Goal: Information Seeking & Learning: Learn about a topic

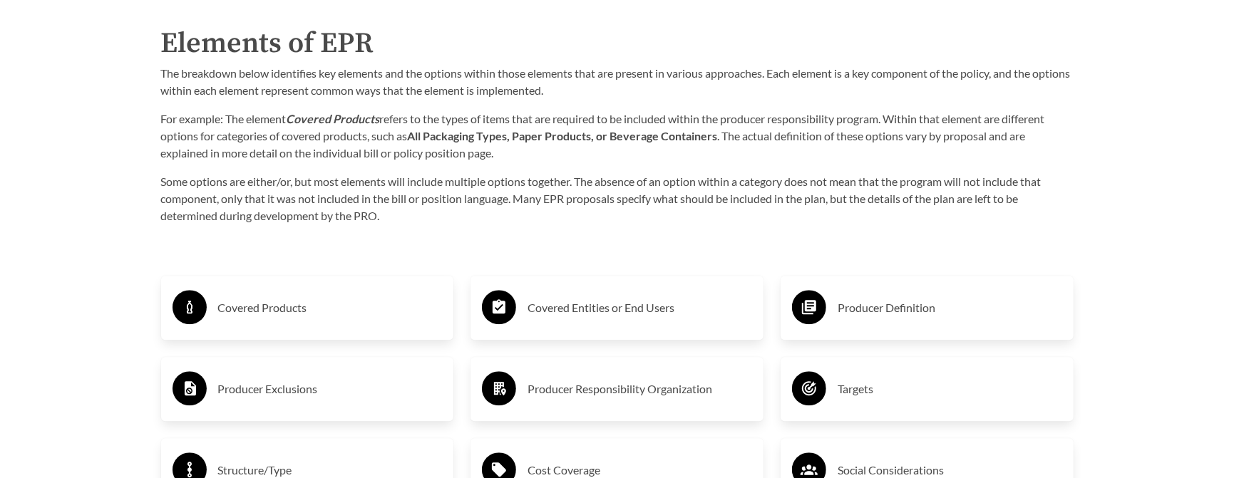
scroll to position [2352, 0]
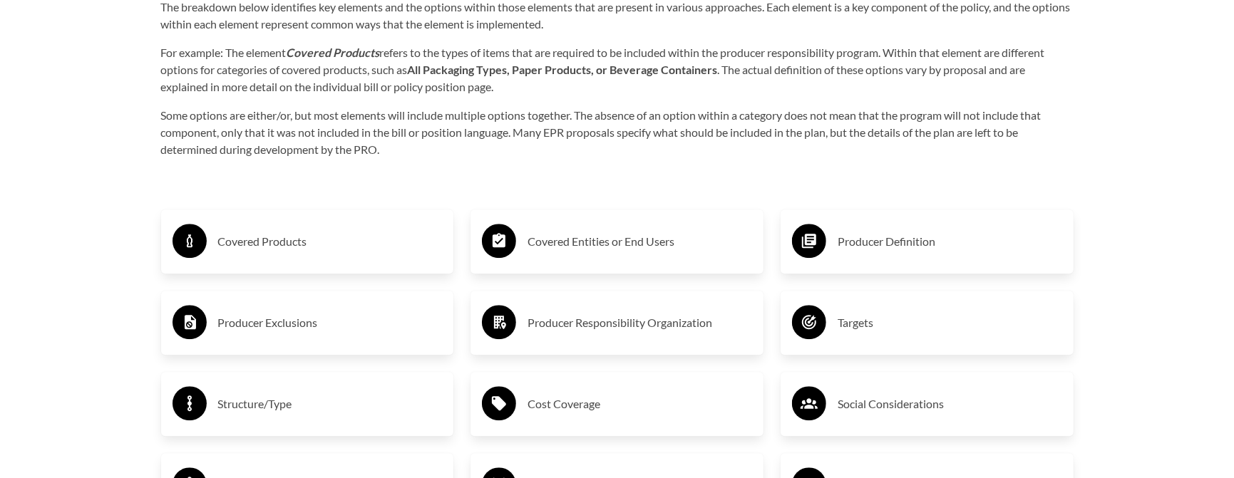
click at [665, 329] on h3 "Producer Responsibility Organization" at bounding box center [640, 323] width 225 height 23
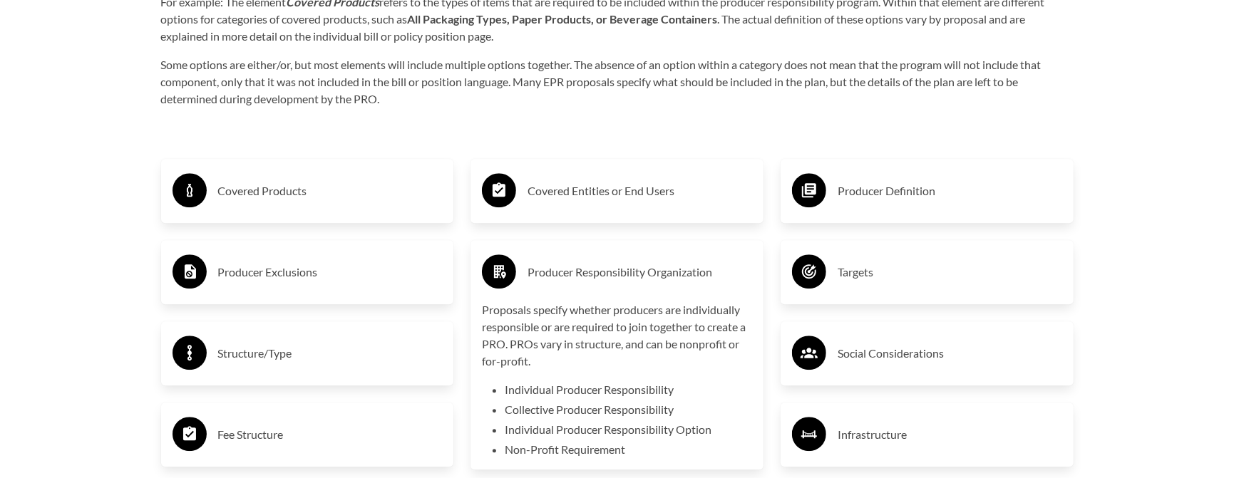
scroll to position [2424, 0]
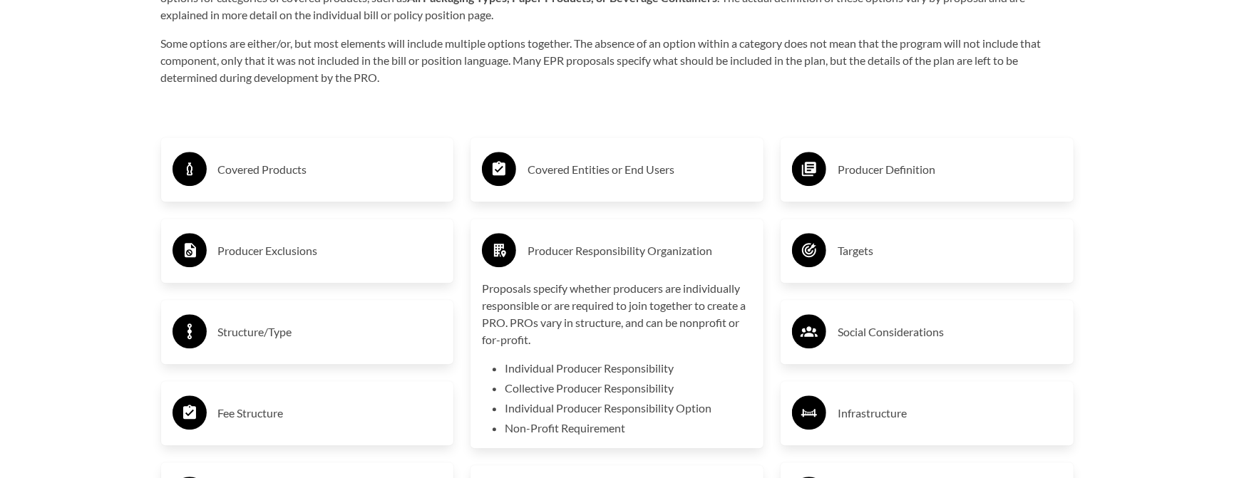
click at [371, 326] on h3 "Structure/Type" at bounding box center [330, 332] width 225 height 23
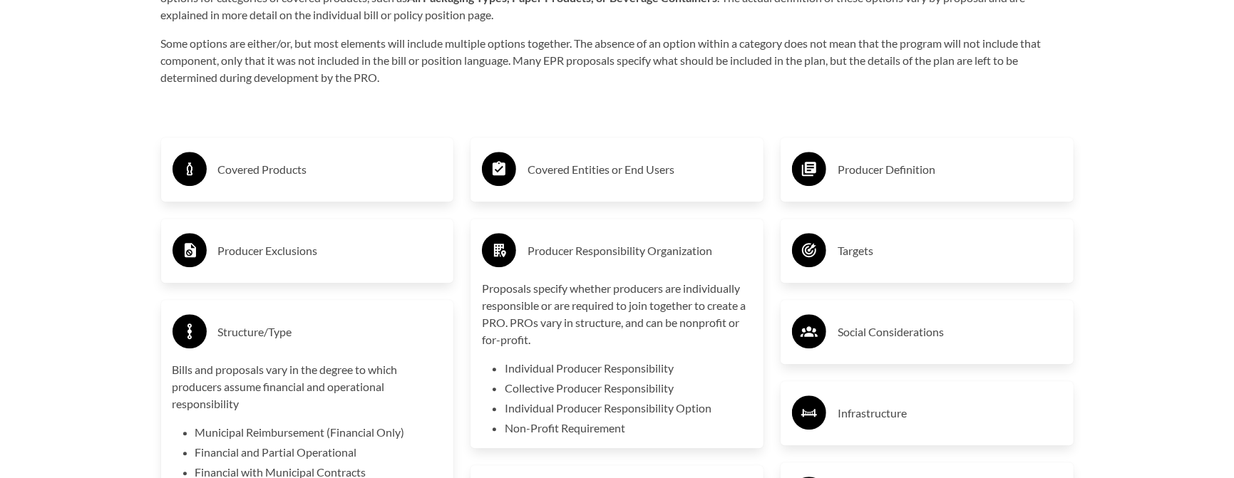
scroll to position [2495, 0]
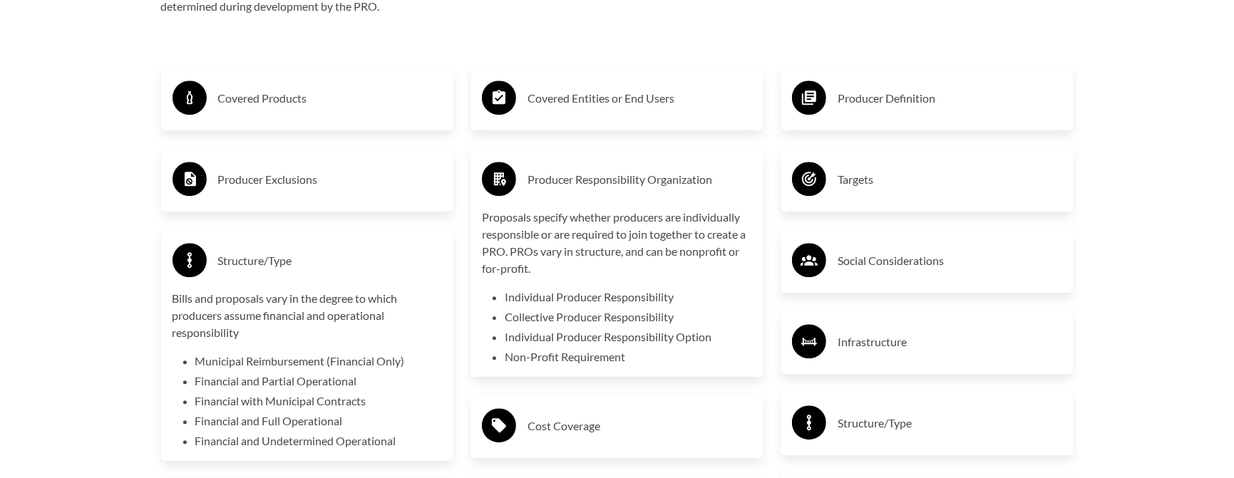
click at [345, 286] on div "Structure/Type Bills and proposals vary in the degree to which producers assume…" at bounding box center [308, 345] width 270 height 210
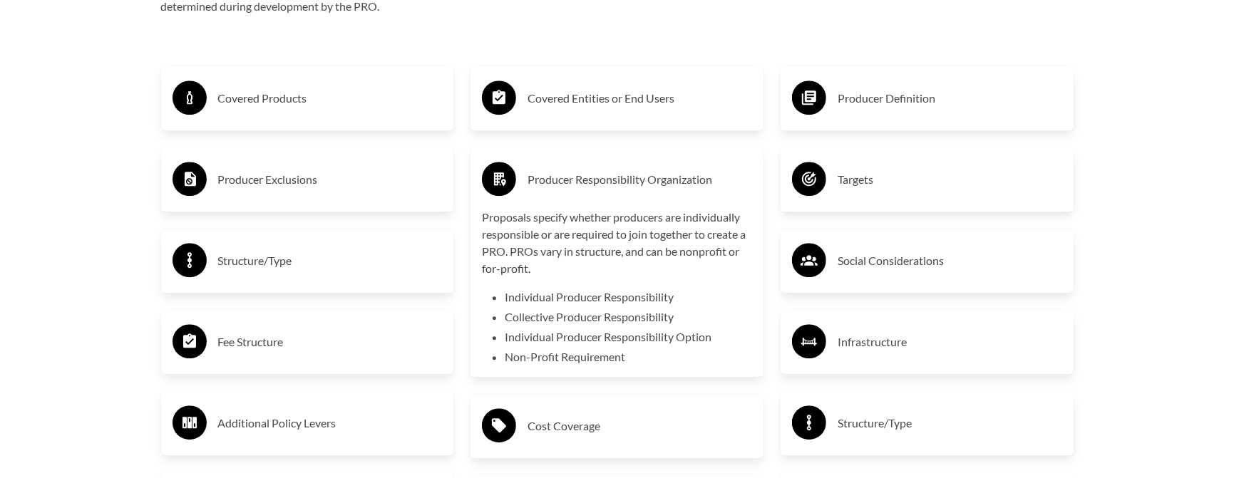
click at [958, 125] on div "Producer Definition" at bounding box center [927, 98] width 293 height 64
click at [905, 101] on h3 "Producer Definition" at bounding box center [950, 98] width 225 height 23
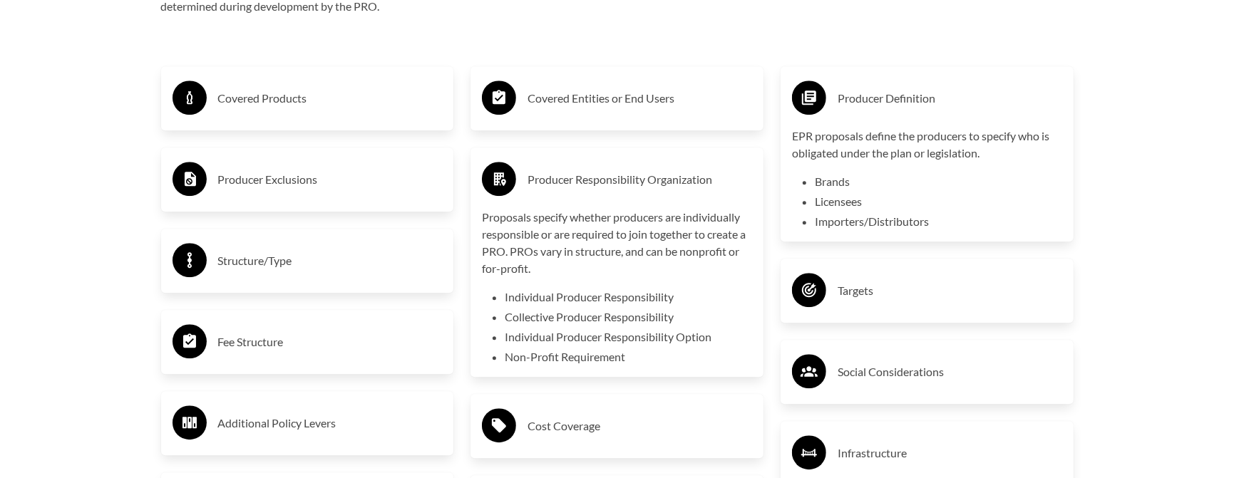
click at [905, 101] on h3 "Producer Definition" at bounding box center [950, 98] width 225 height 23
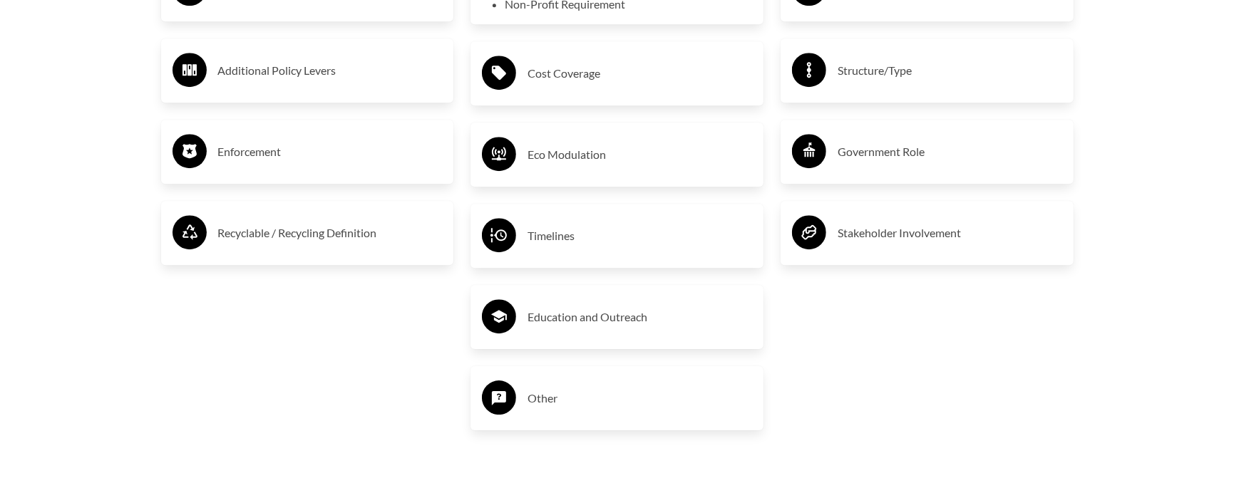
scroll to position [2852, 0]
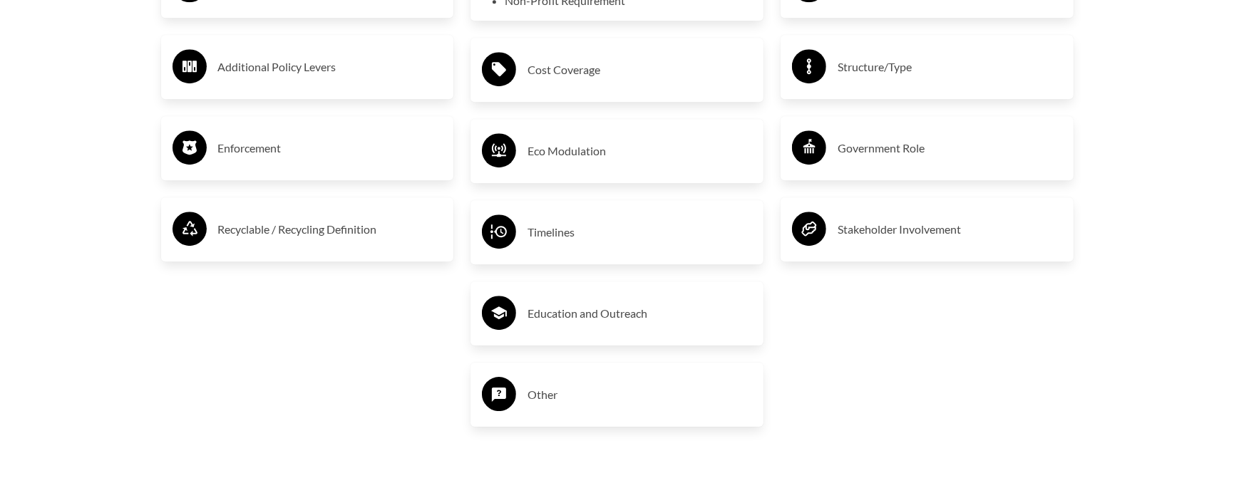
click at [754, 329] on div "Education and Outreach" at bounding box center [617, 314] width 293 height 64
click at [648, 318] on h3 "Education and Outreach" at bounding box center [640, 313] width 225 height 23
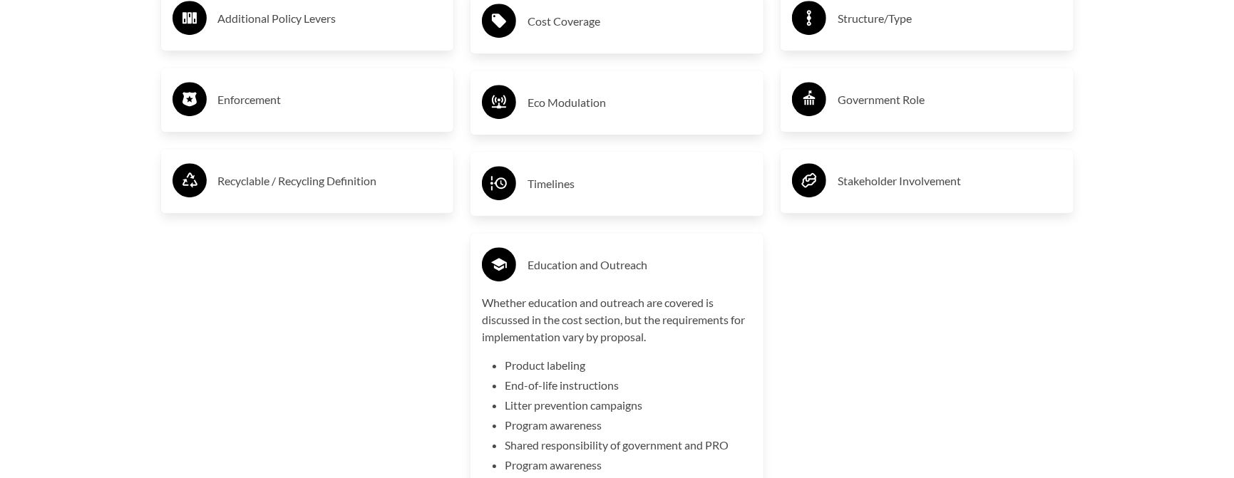
scroll to position [2922, 0]
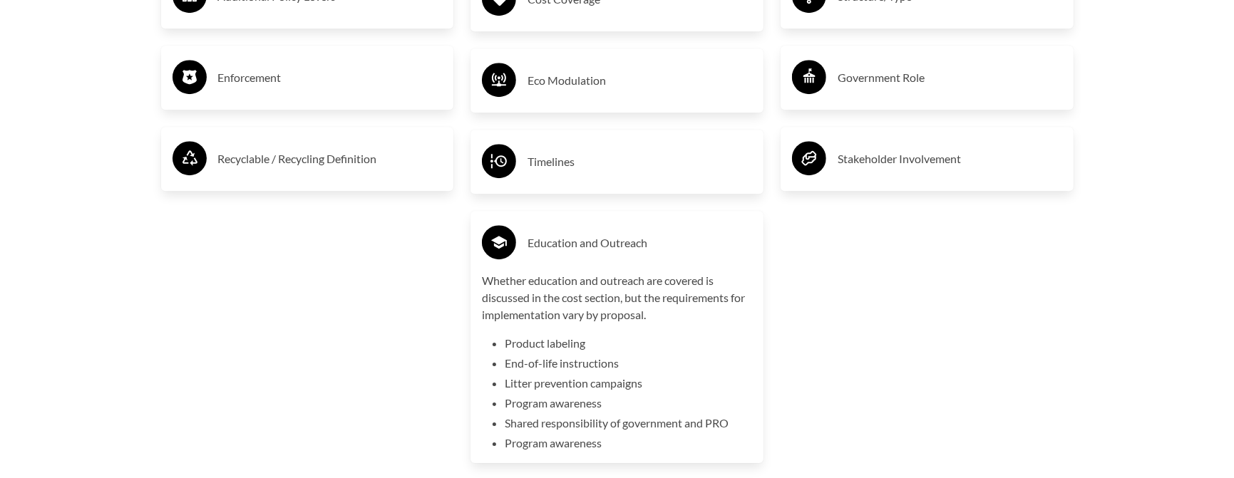
click at [883, 157] on h3 "Stakeholder Involvement" at bounding box center [950, 159] width 225 height 23
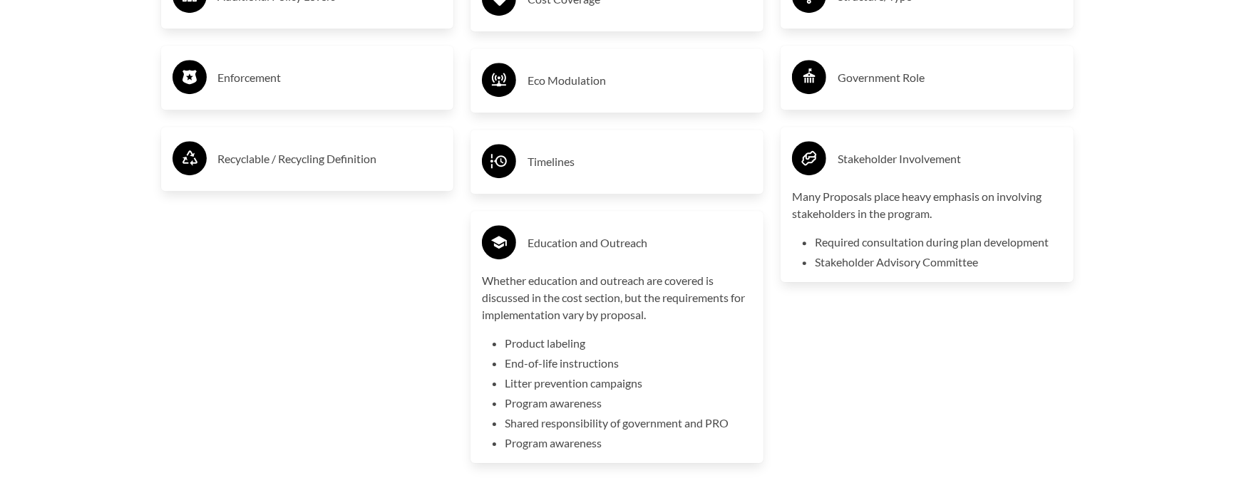
click at [883, 158] on h3 "Stakeholder Involvement" at bounding box center [950, 159] width 225 height 23
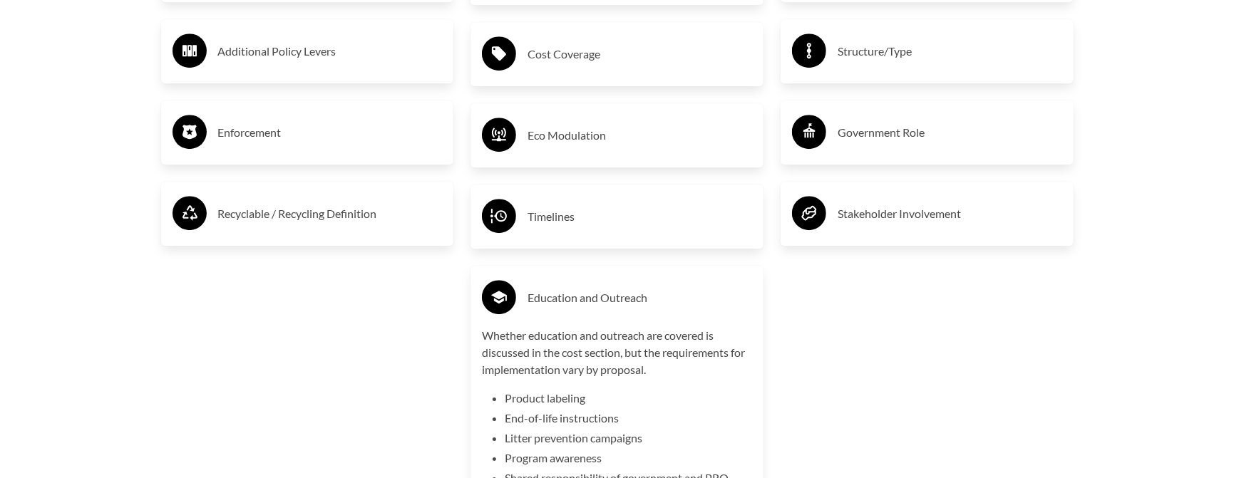
scroll to position [2780, 0]
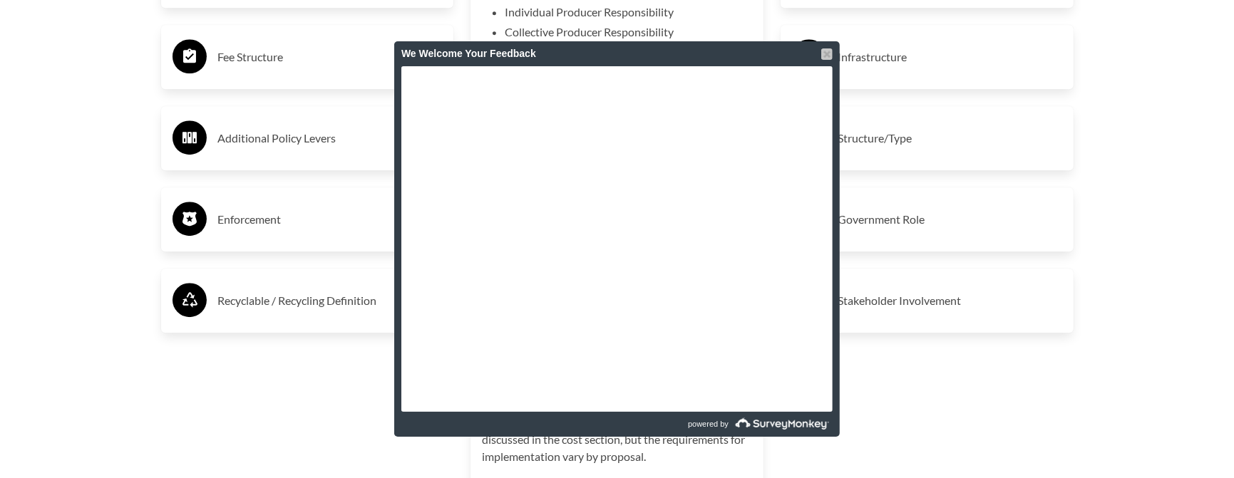
click at [826, 51] on div at bounding box center [826, 53] width 11 height 11
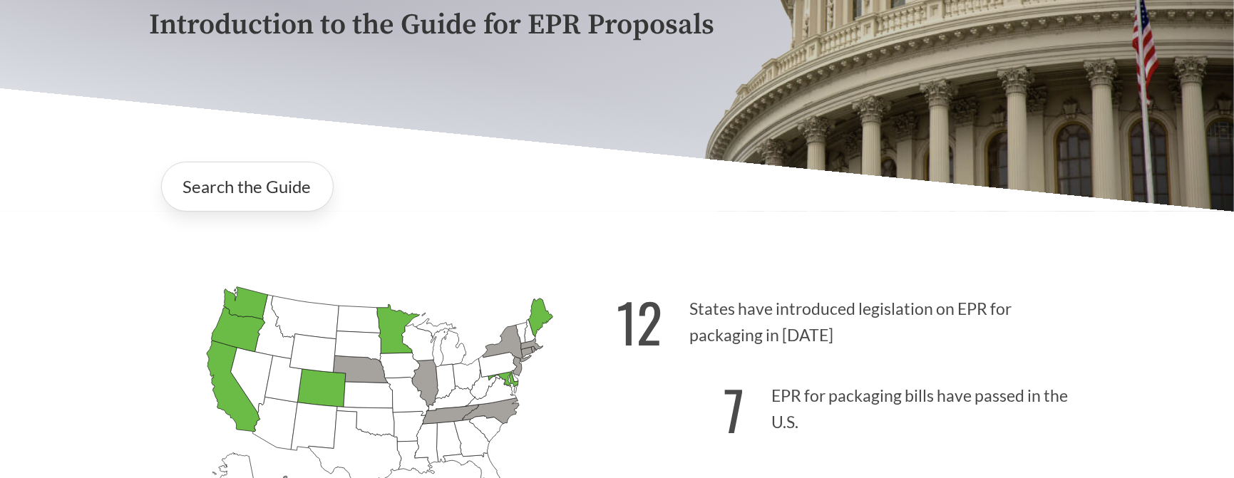
scroll to position [284, 0]
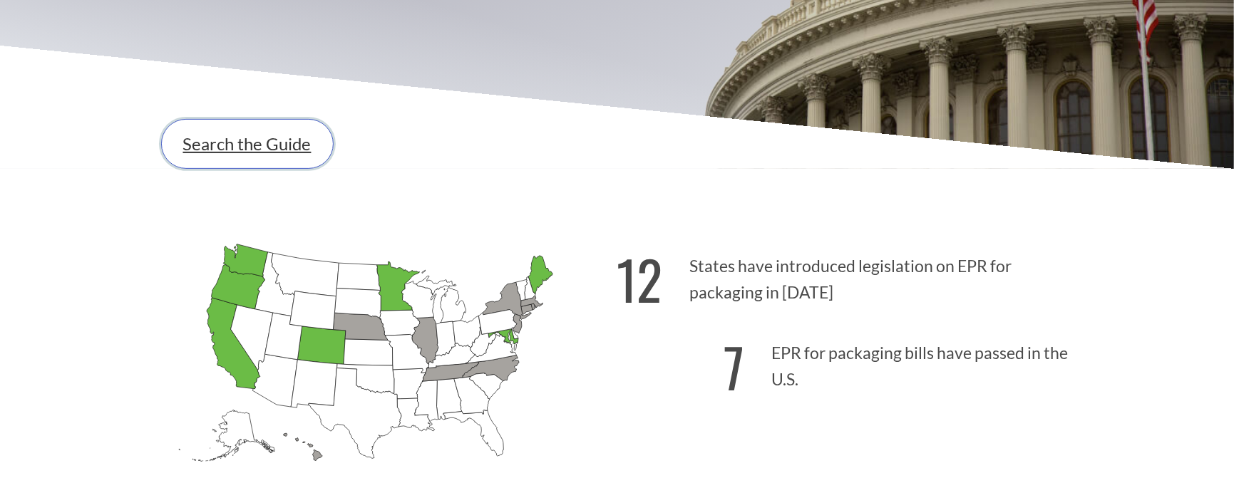
click at [282, 130] on link "Search the Guide" at bounding box center [247, 144] width 173 height 50
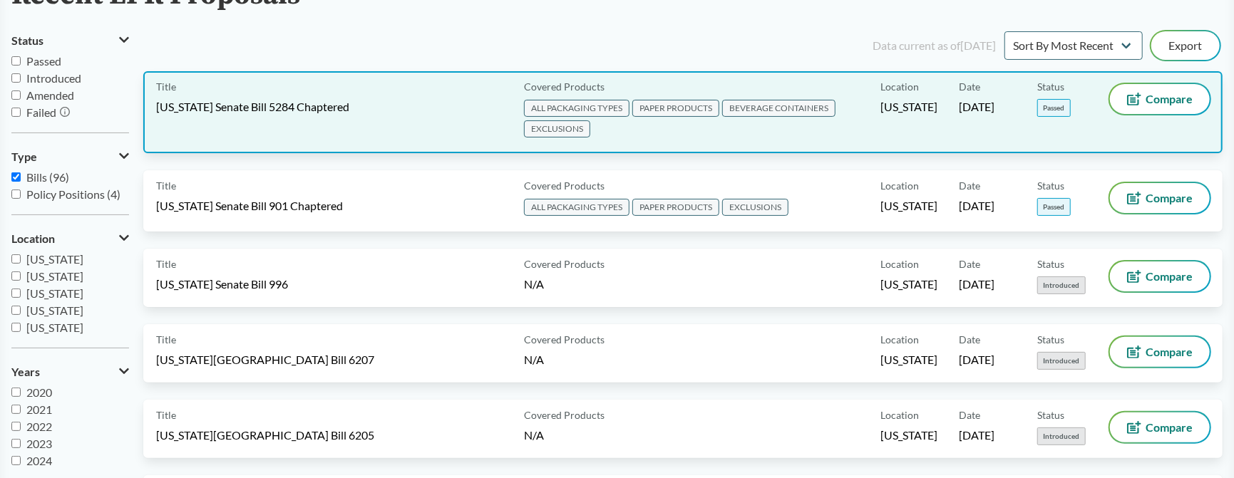
scroll to position [143, 0]
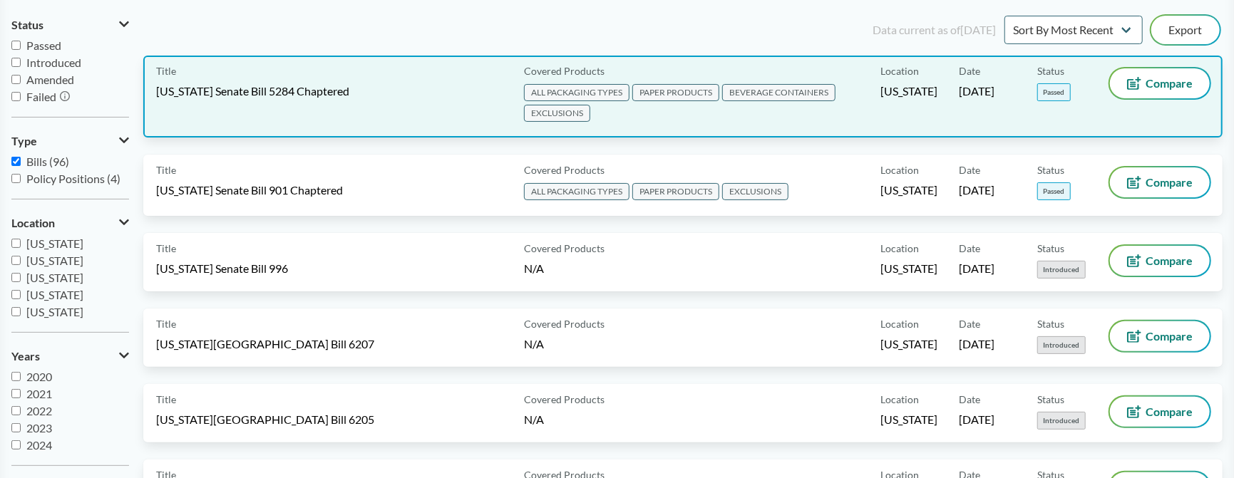
click at [400, 97] on div "Title [US_STATE] Senate Bill 5284 Chaptered" at bounding box center [337, 96] width 362 height 56
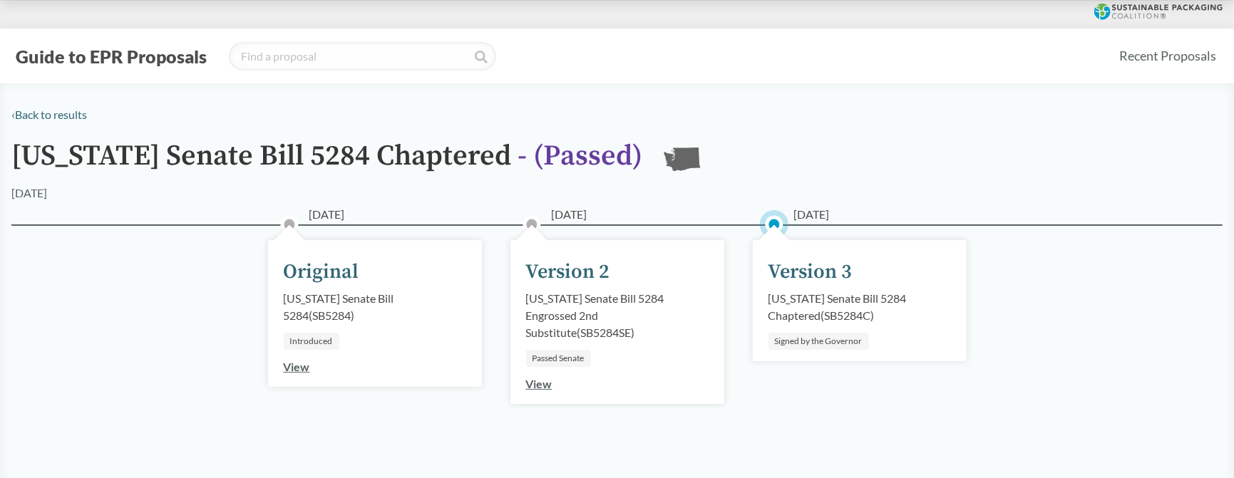
click at [818, 284] on div "Version 3" at bounding box center [811, 272] width 84 height 30
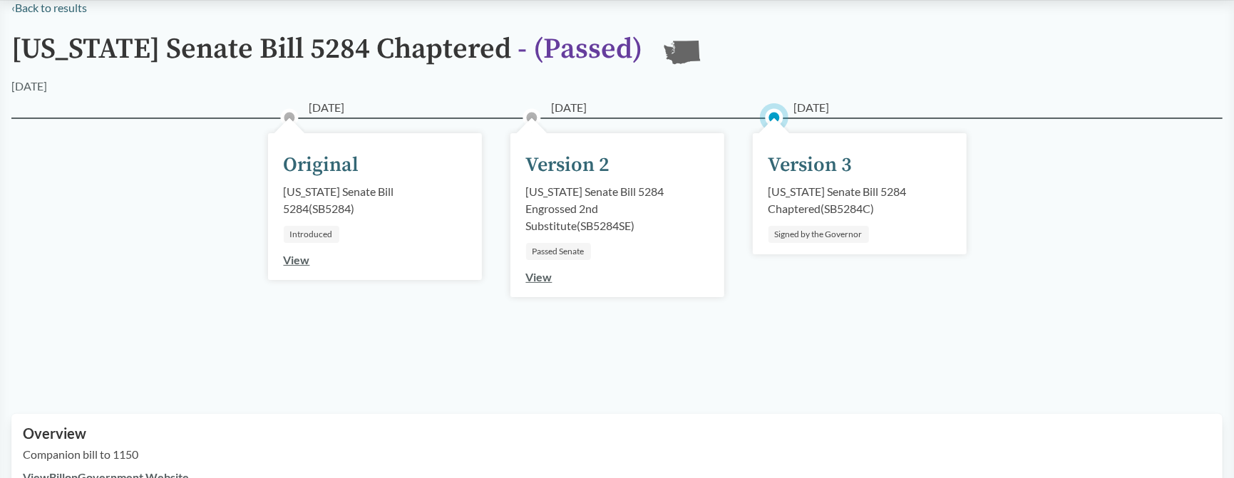
scroll to position [143, 0]
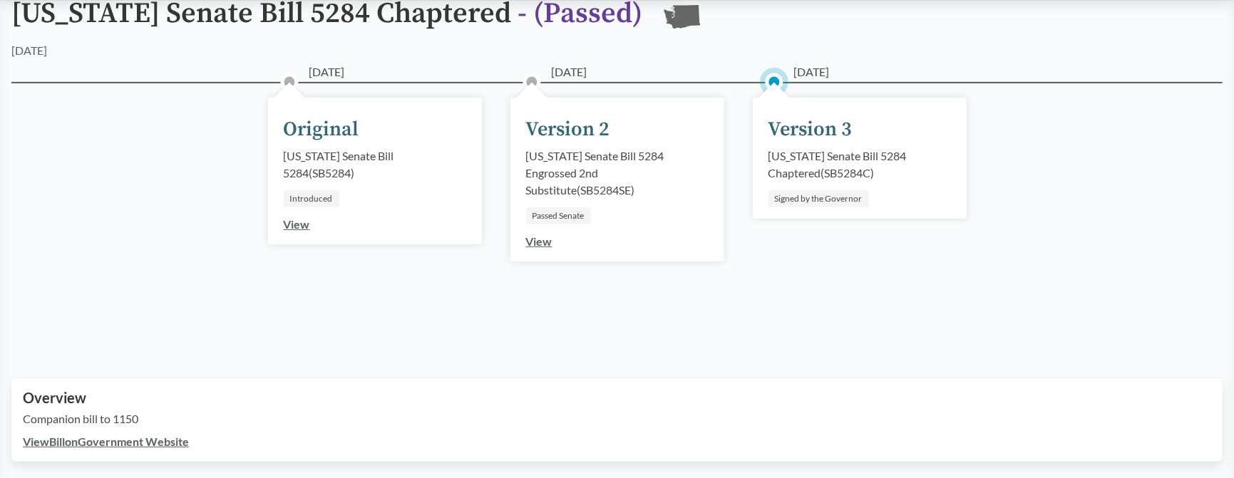
click at [296, 224] on link "View" at bounding box center [297, 224] width 26 height 14
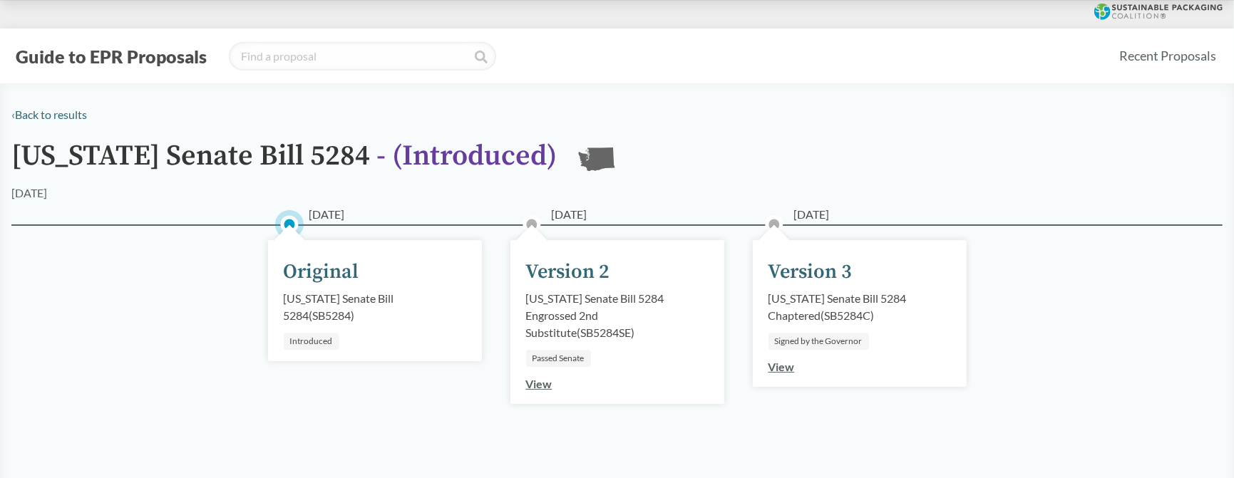
click at [784, 365] on link "View" at bounding box center [782, 367] width 26 height 14
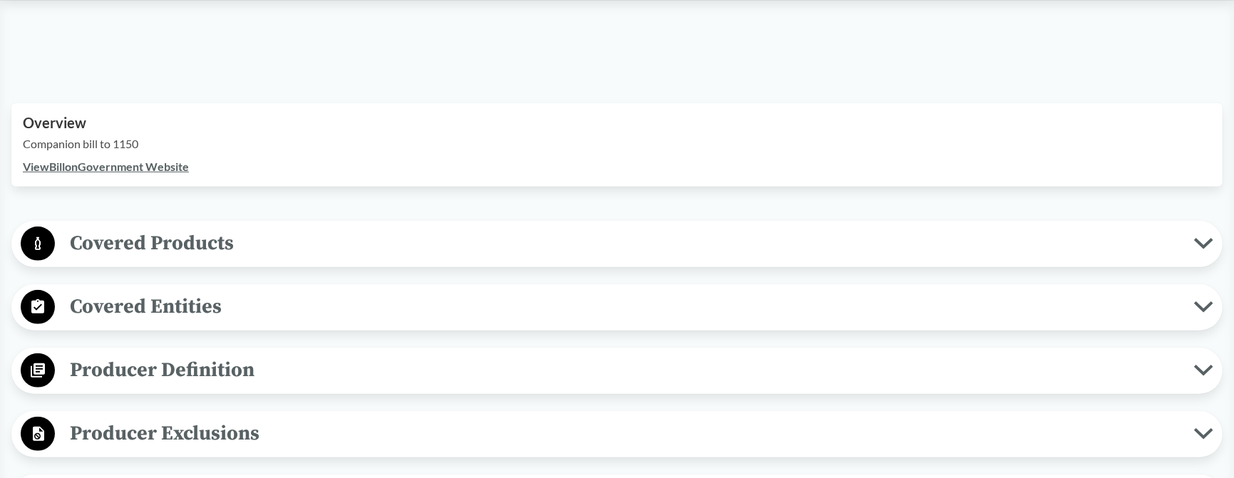
scroll to position [428, 0]
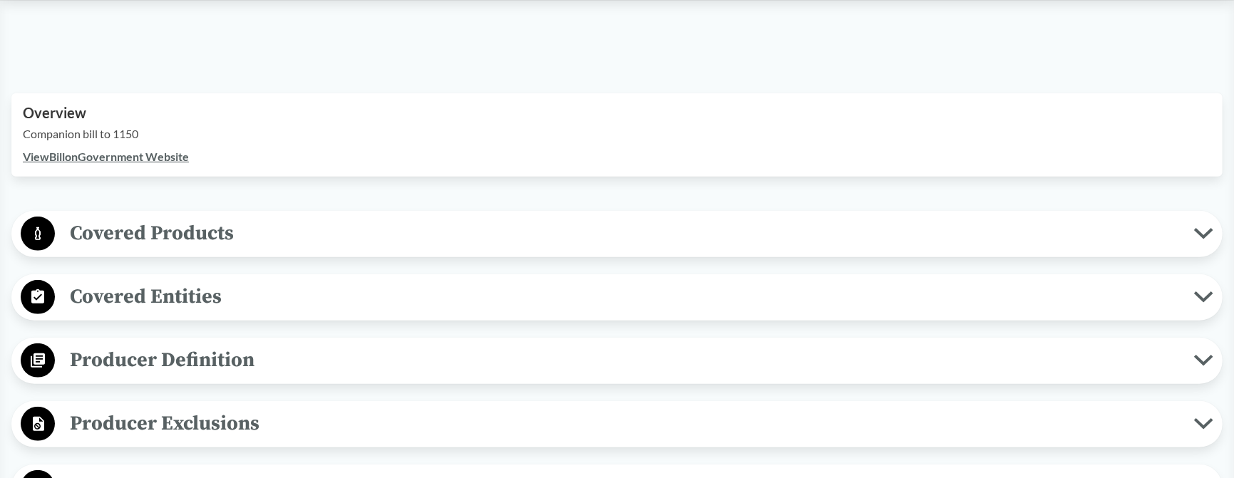
click at [219, 229] on span "Covered Products" at bounding box center [624, 233] width 1139 height 32
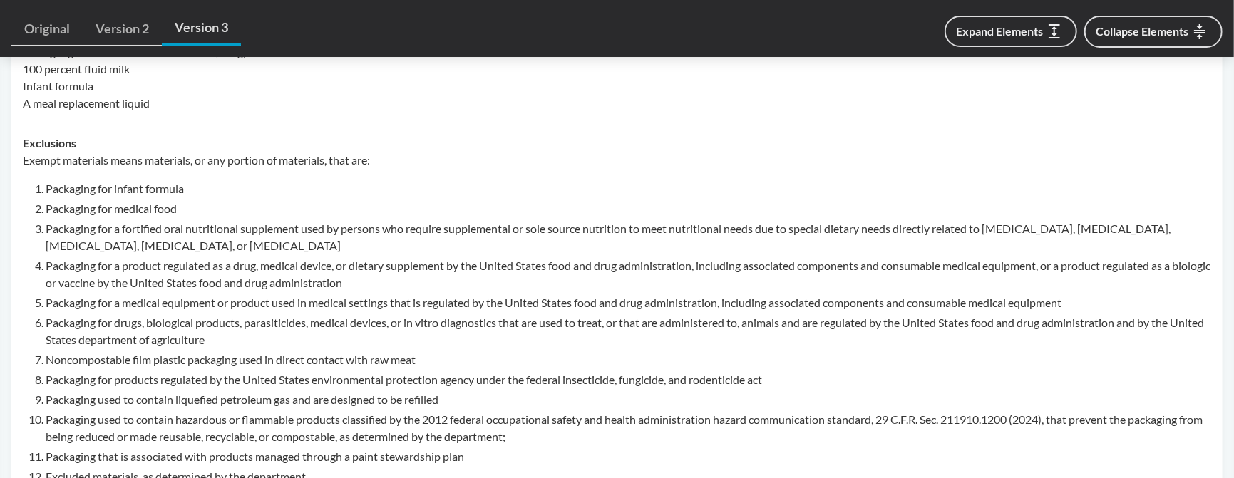
scroll to position [997, 0]
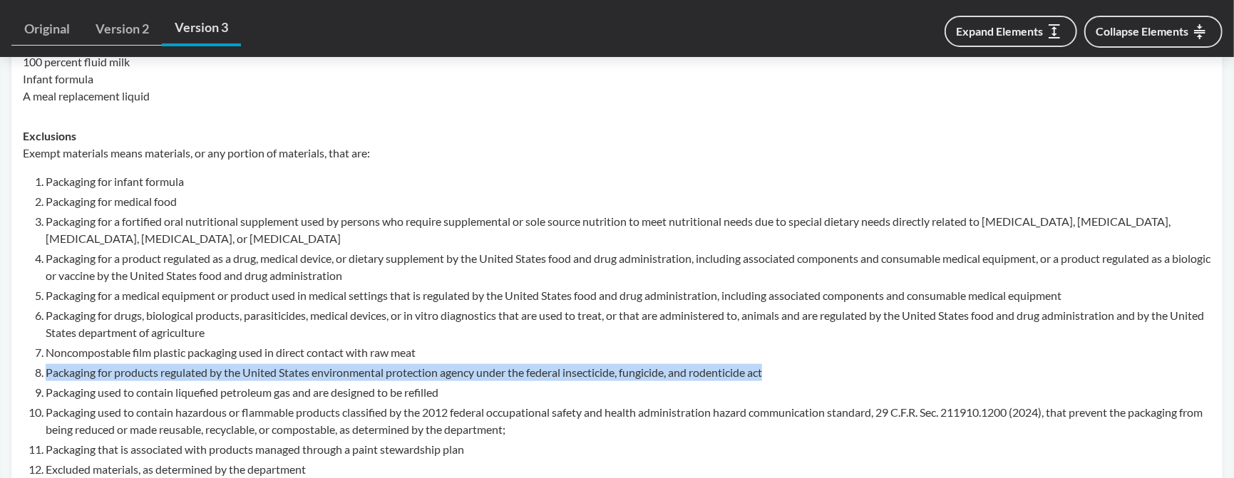
drag, startPoint x: 786, startPoint y: 369, endPoint x: 46, endPoint y: 369, distance: 740.0
click at [46, 369] on li "Packaging for products regulated by the United States environmental protection …" at bounding box center [629, 372] width 1166 height 17
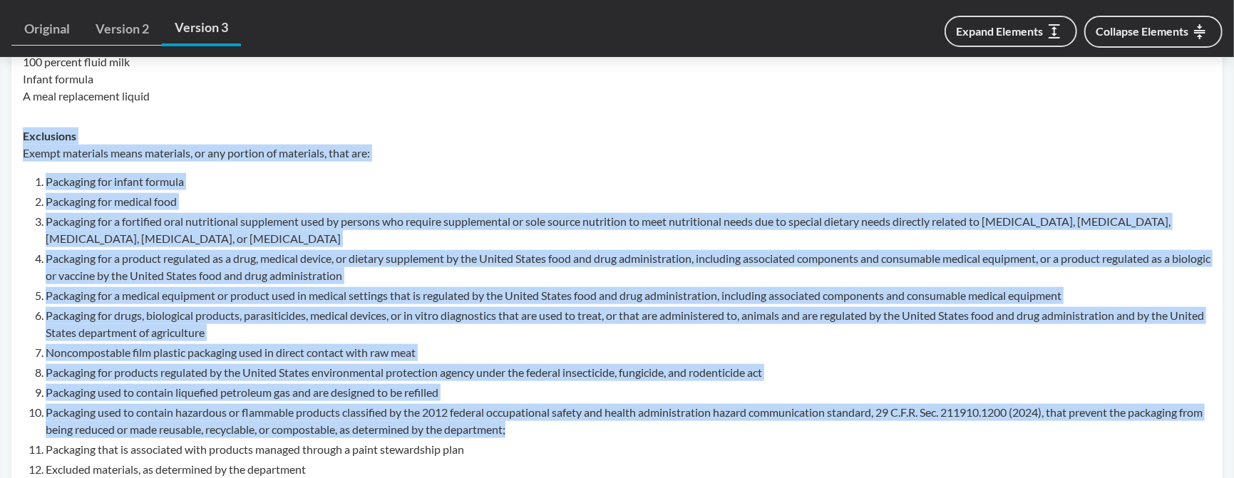
drag, startPoint x: 549, startPoint y: 426, endPoint x: 19, endPoint y: 132, distance: 606.6
click at [19, 132] on td "Exclusions Exempt materials means materials, or any portion of materials, that …" at bounding box center [616, 462] width 1201 height 693
copy div "Exclusions Exempt materials means materials, or any portion of materials, that …"
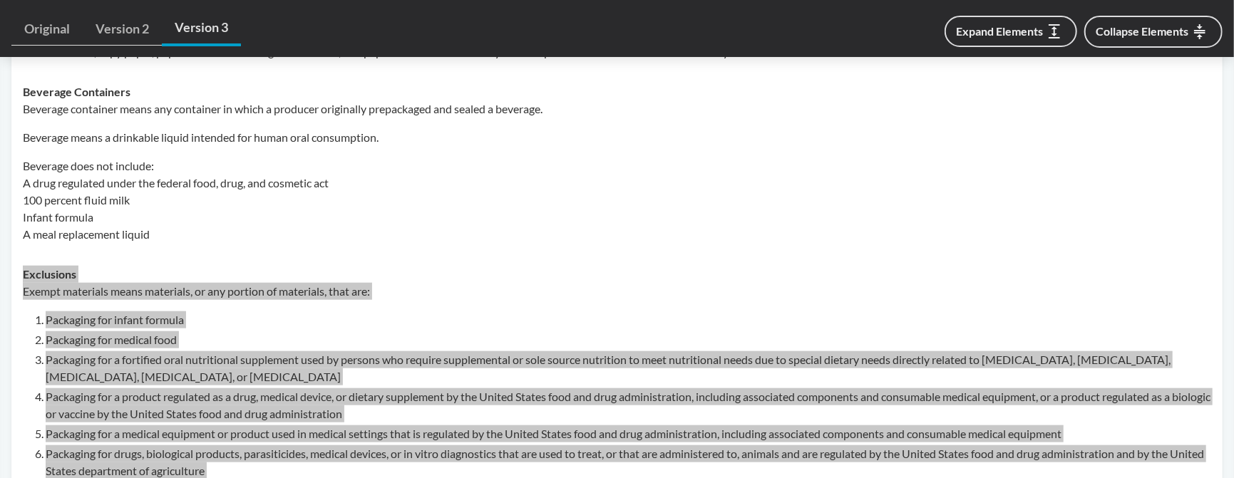
scroll to position [855, 0]
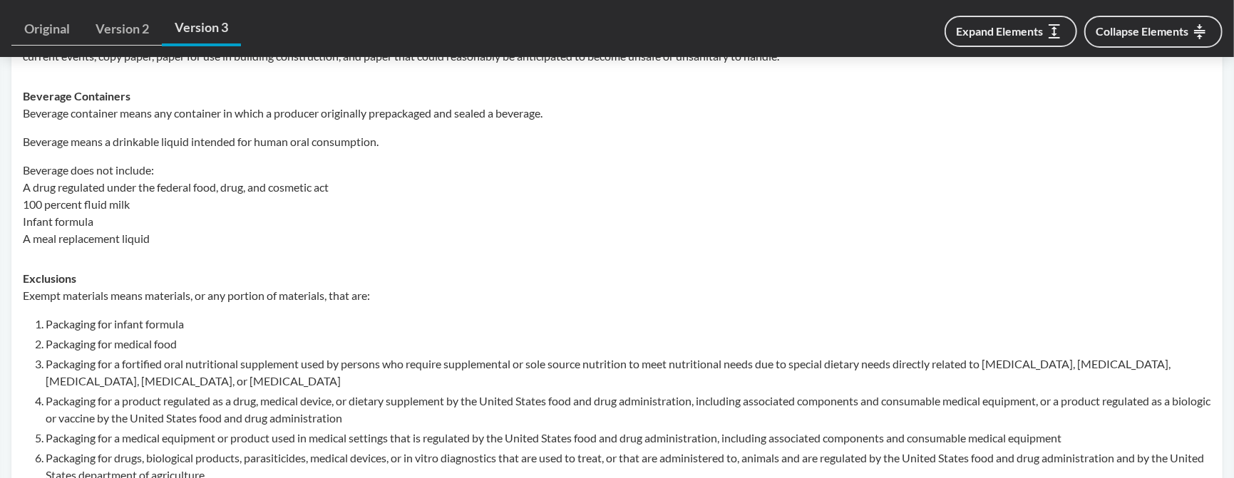
click at [726, 175] on p "Beverage does not include: A drug regulated under the federal food, drug, and c…" at bounding box center [617, 205] width 1188 height 86
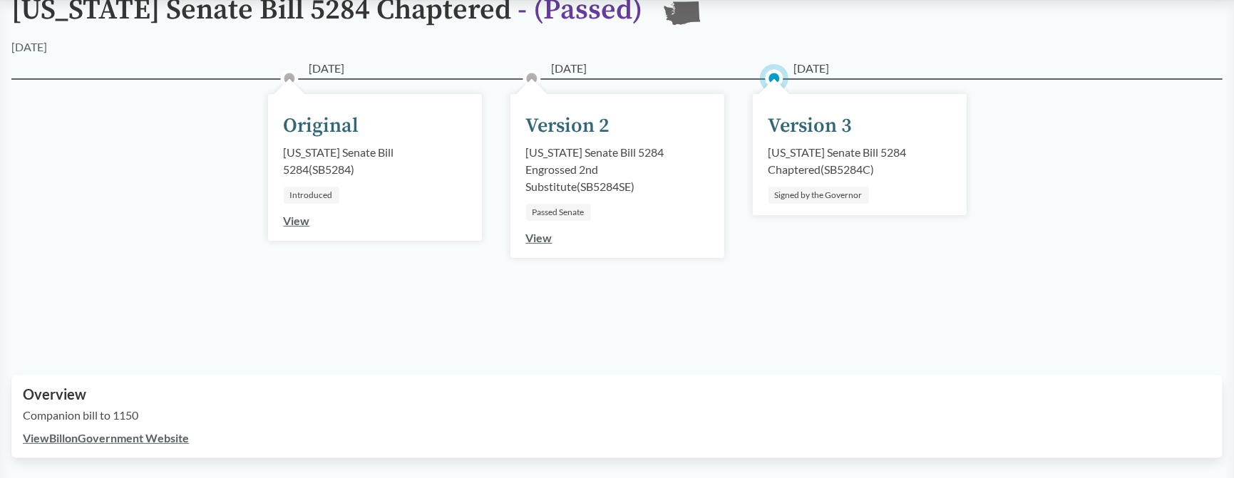
scroll to position [0, 0]
